Goal: Navigation & Orientation: Go to known website

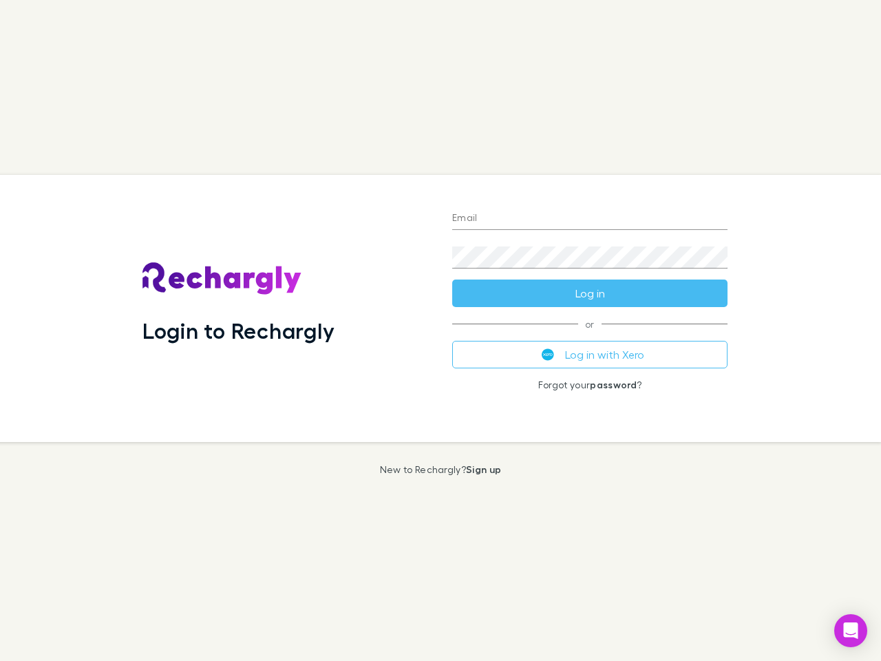
click at [440, 330] on div "Login to Rechargly" at bounding box center [286, 308] width 310 height 267
click at [590, 219] on input "Email" at bounding box center [589, 219] width 275 height 22
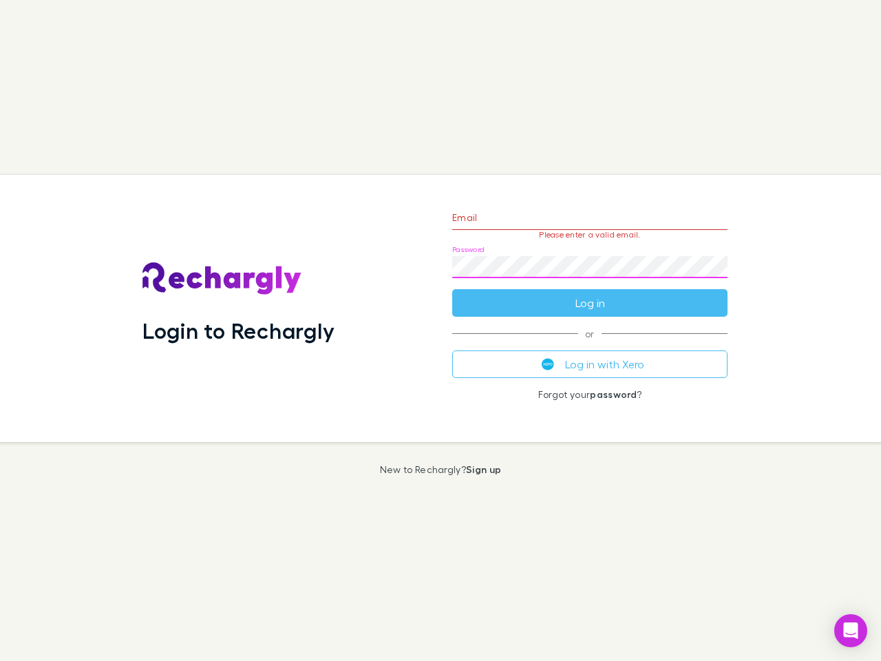
click at [590, 293] on form "Email Please enter a valid email. Password Log in" at bounding box center [589, 257] width 275 height 120
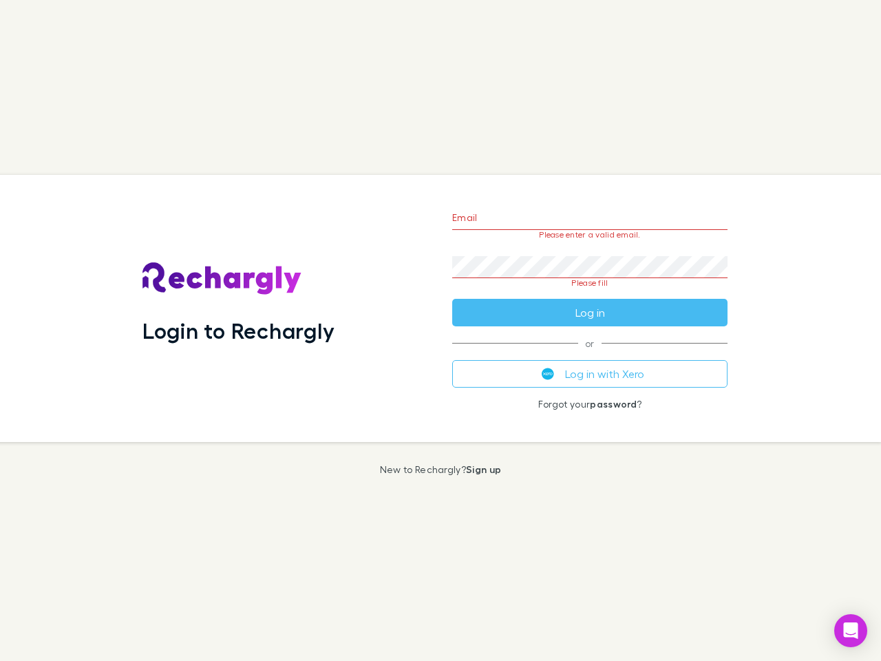
click at [590, 354] on div "Email Please enter a valid email. Password Please fill Log in or Log in with Xe…" at bounding box center [589, 308] width 297 height 267
click at [851, 630] on icon "Open Intercom Messenger" at bounding box center [851, 630] width 14 height 17
